Goal: Check status: Check status

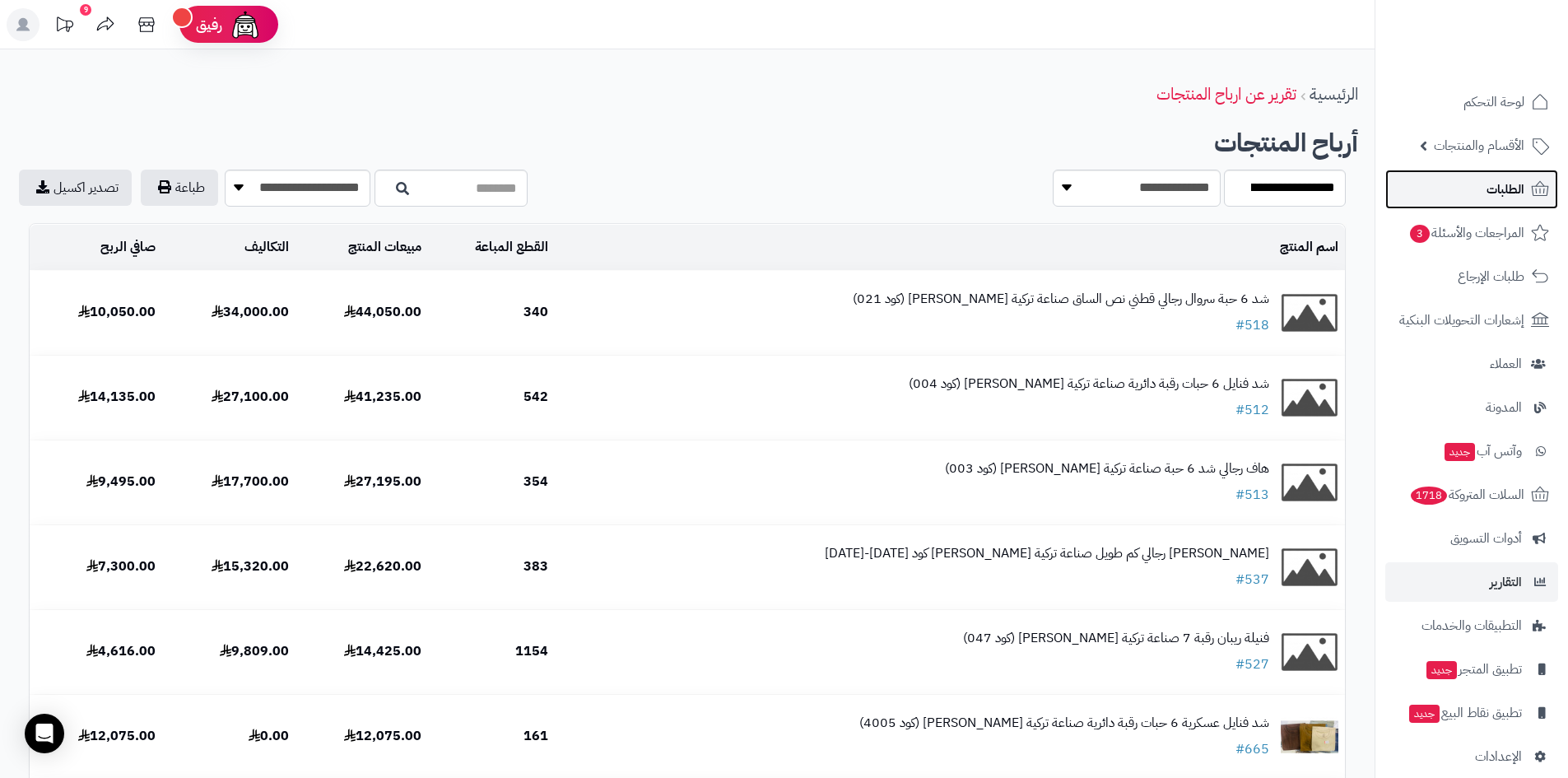
click at [1510, 181] on span "الطلبات" at bounding box center [1506, 189] width 38 height 23
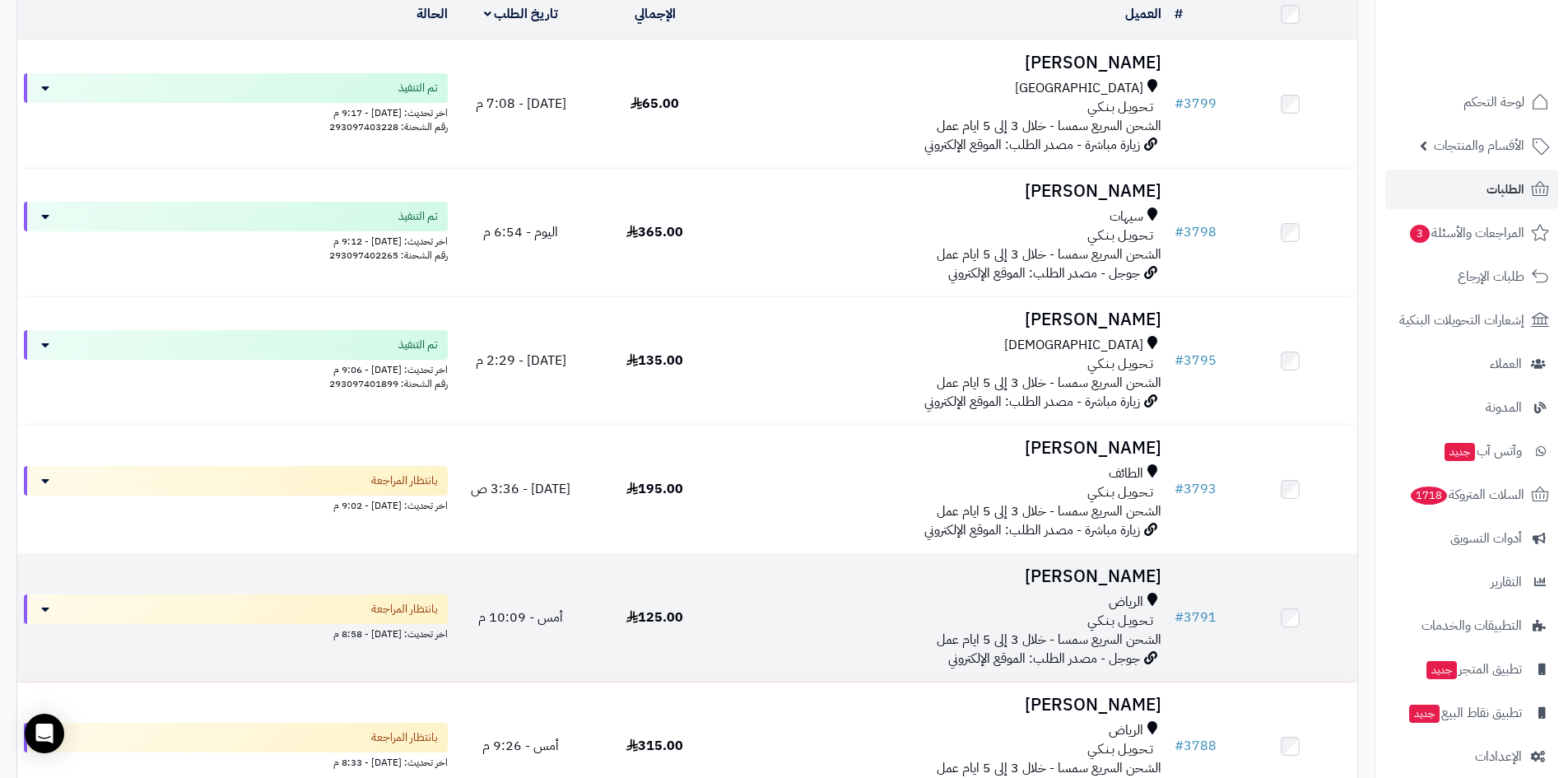
scroll to position [247, 0]
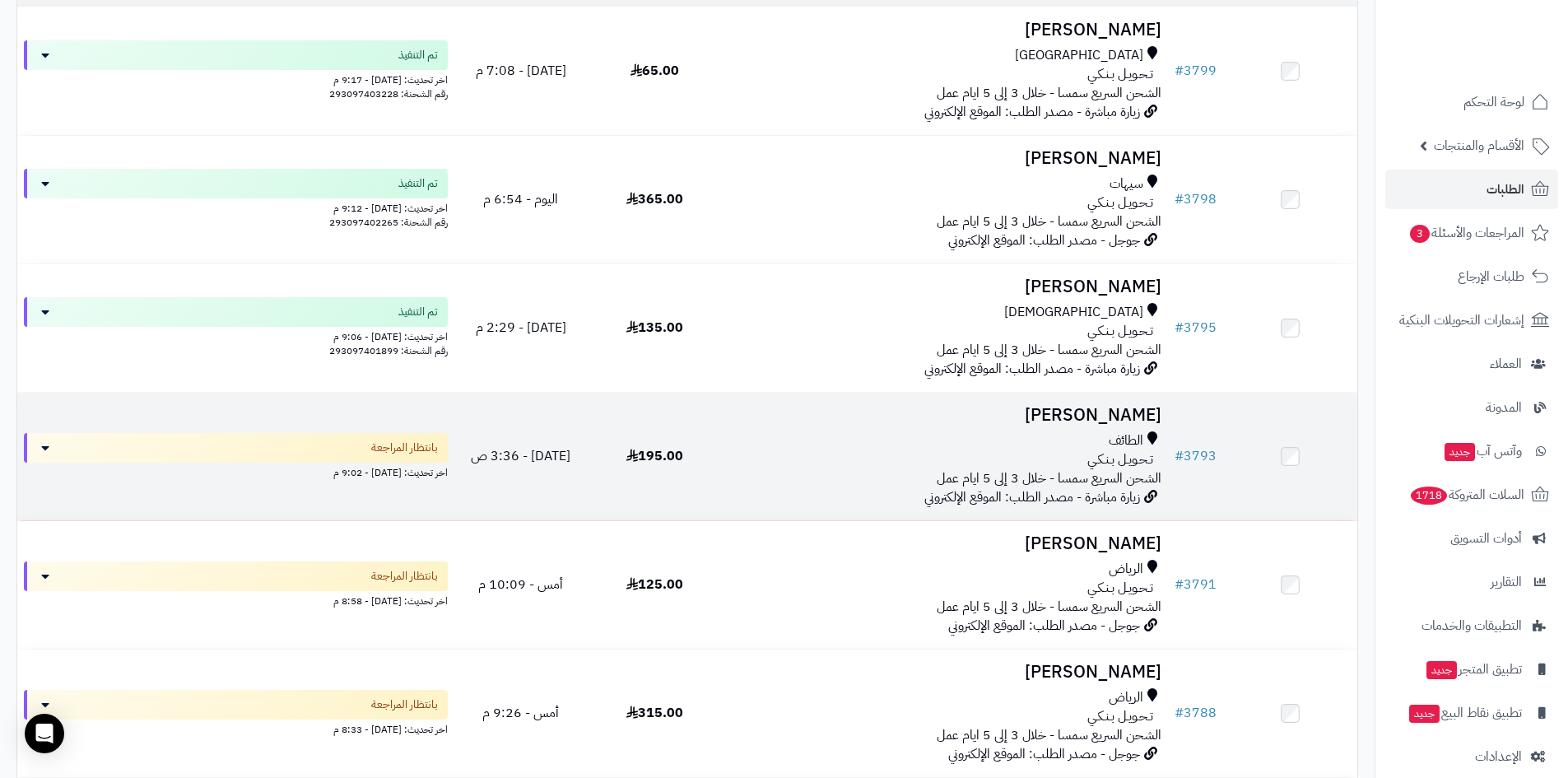
click at [921, 475] on div "الطائف تـحـويـل بـنـكـي الشحن السريع سمسا - خلال 3 إلى 5 ايام عمل" at bounding box center [945, 460] width 433 height 56
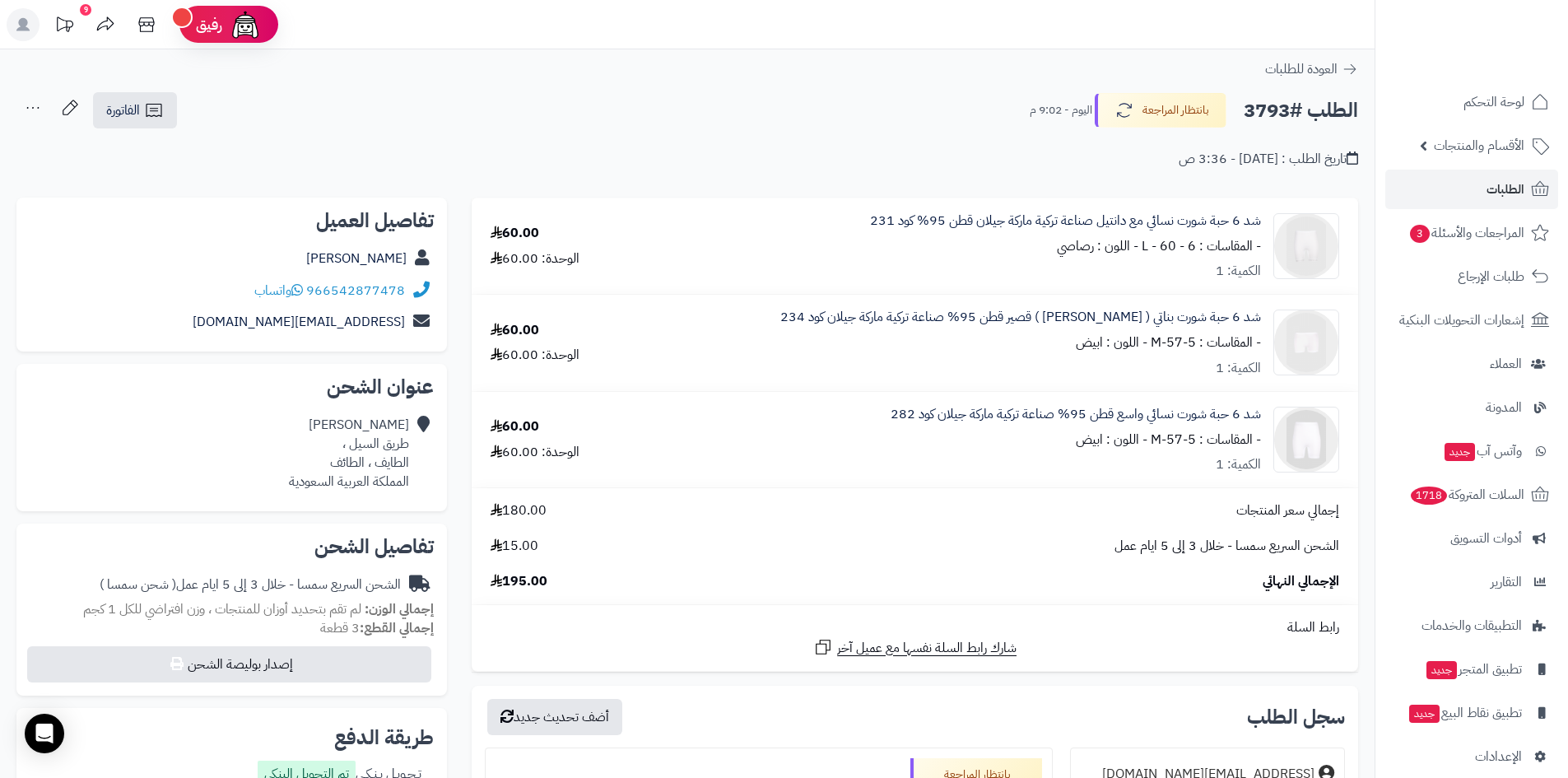
drag, startPoint x: 1265, startPoint y: 213, endPoint x: 1051, endPoint y: 249, distance: 217.0
click at [1051, 249] on div "شد 6 حبة شورت نسائي مع دانتيل صناعة تركية ماركة جيلان قطن 95% كود 231 - المقاسا…" at bounding box center [993, 246] width 718 height 70
click at [1051, 273] on div "شد 6 حبة شورت نسائي مع دانتيل صناعة تركية ماركة جيلان قطن 95% كود 231 - المقاسا…" at bounding box center [1066, 246] width 391 height 70
click at [1070, 280] on div "شد 6 حبة شورت نسائي مع دانتيل صناعة تركية ماركة جيلان قطن 95% كود 231 - المقاسا…" at bounding box center [1066, 246] width 391 height 70
drag, startPoint x: 547, startPoint y: 217, endPoint x: 525, endPoint y: 229, distance: 25.1
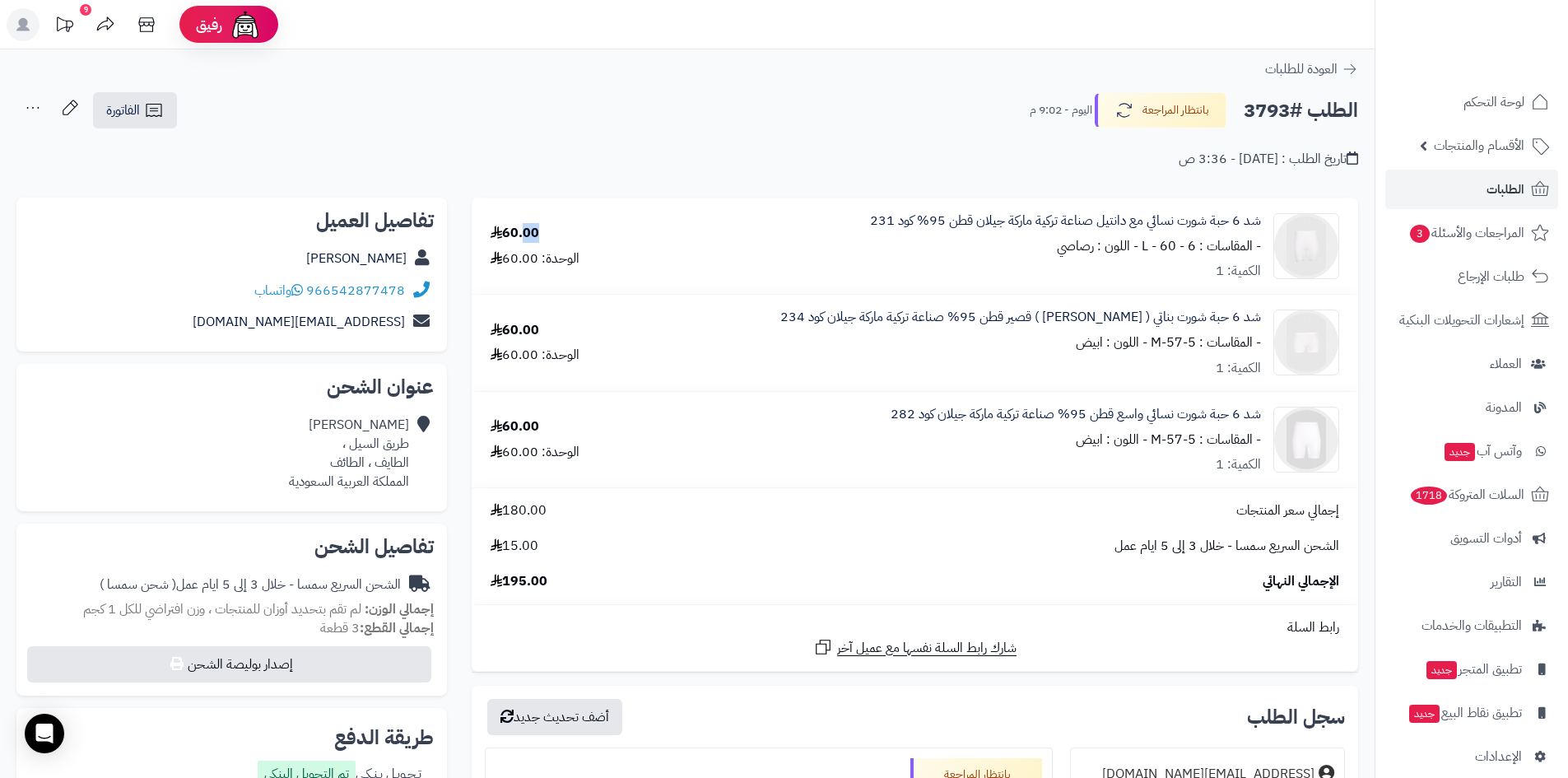
click at [525, 229] on td "60.00 الوحدة: 60.00" at bounding box center [550, 246] width 156 height 96
click at [1531, 194] on icon at bounding box center [1540, 189] width 20 height 20
